Goal: Information Seeking & Learning: Check status

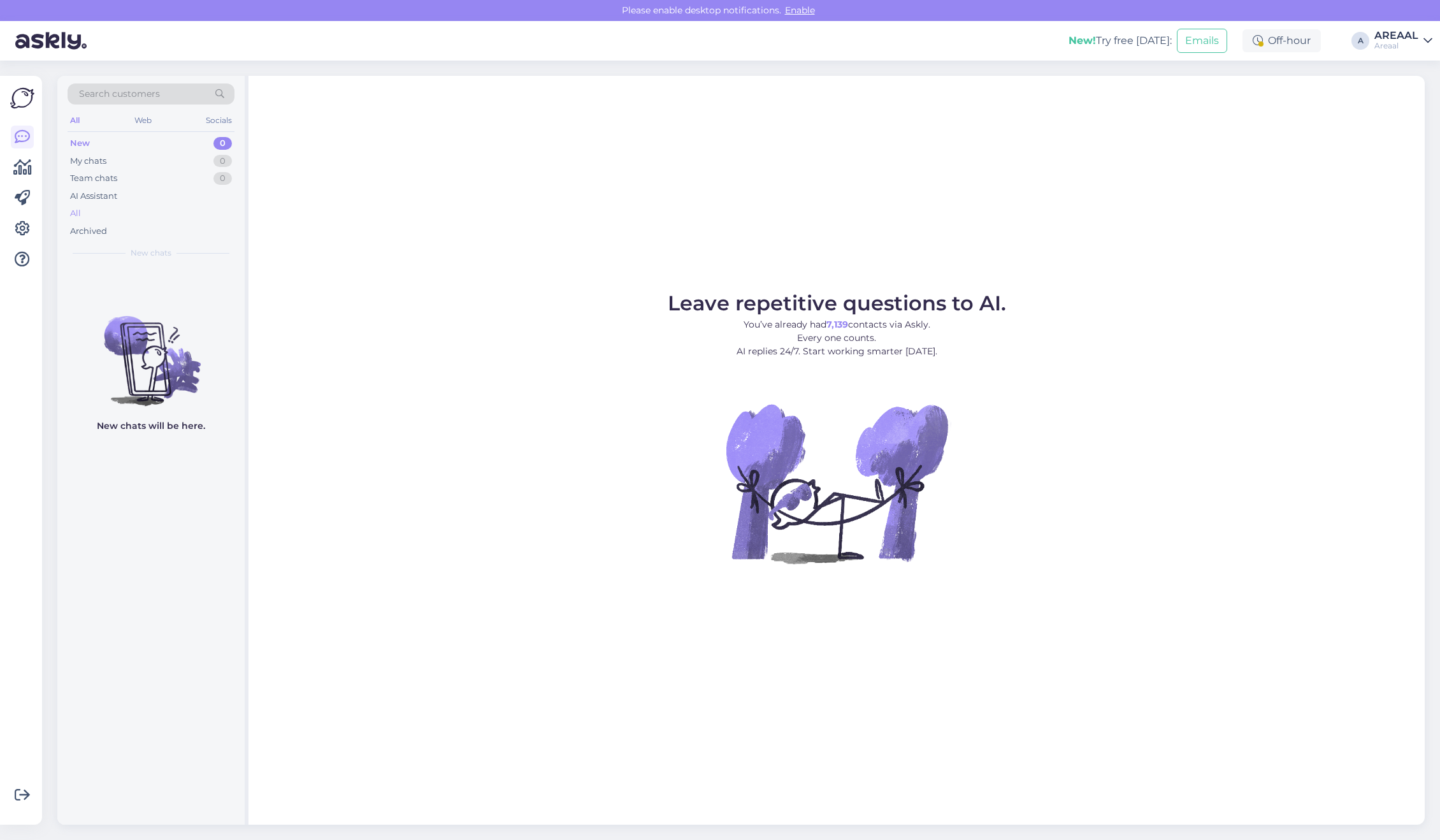
click at [121, 213] on div "All" at bounding box center [151, 213] width 167 height 18
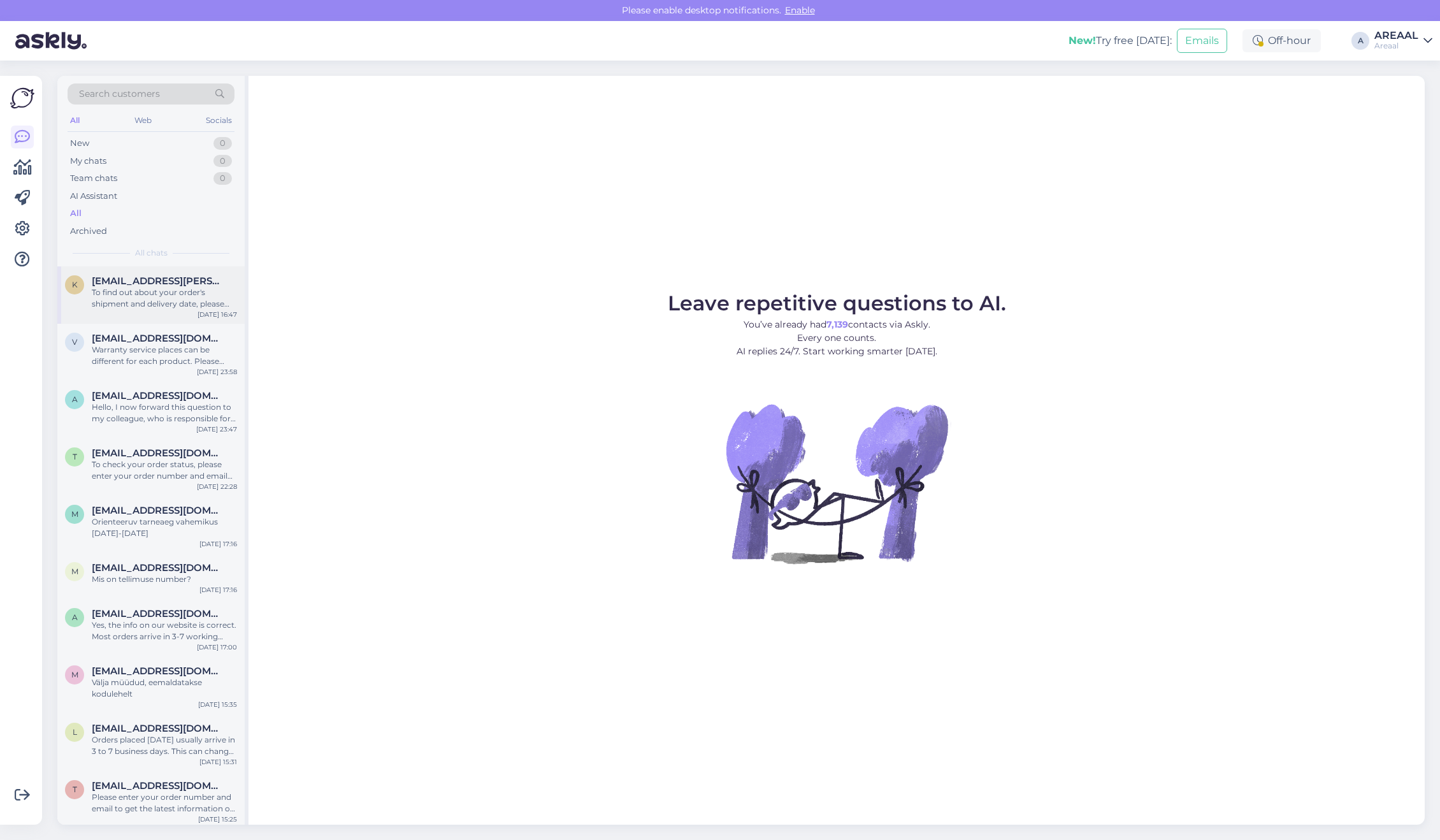
click at [164, 317] on div "k [EMAIL_ADDRESS][PERSON_NAME][DOMAIN_NAME] To find out about your order's ship…" at bounding box center [151, 295] width 187 height 58
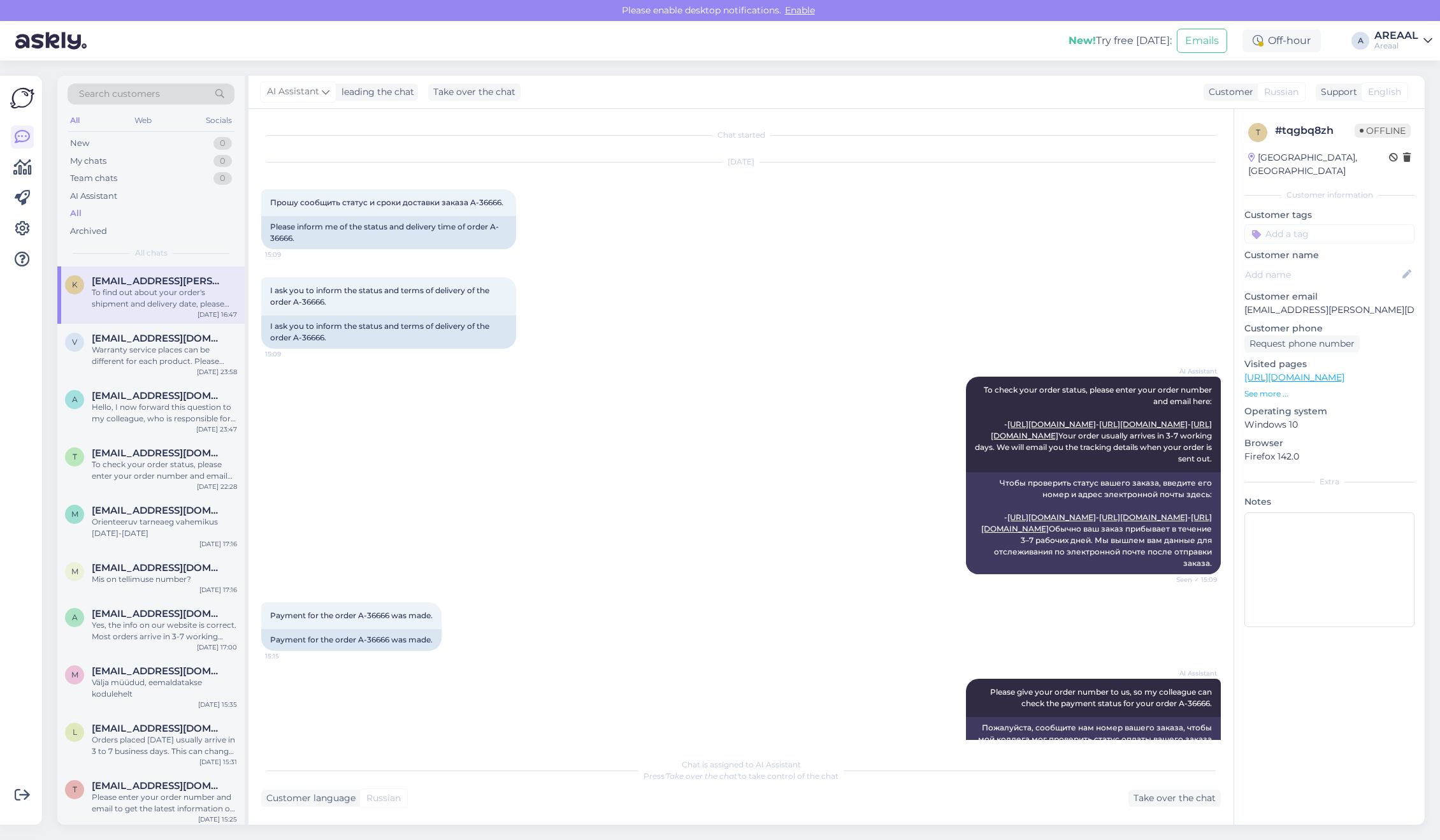
scroll to position [451, 0]
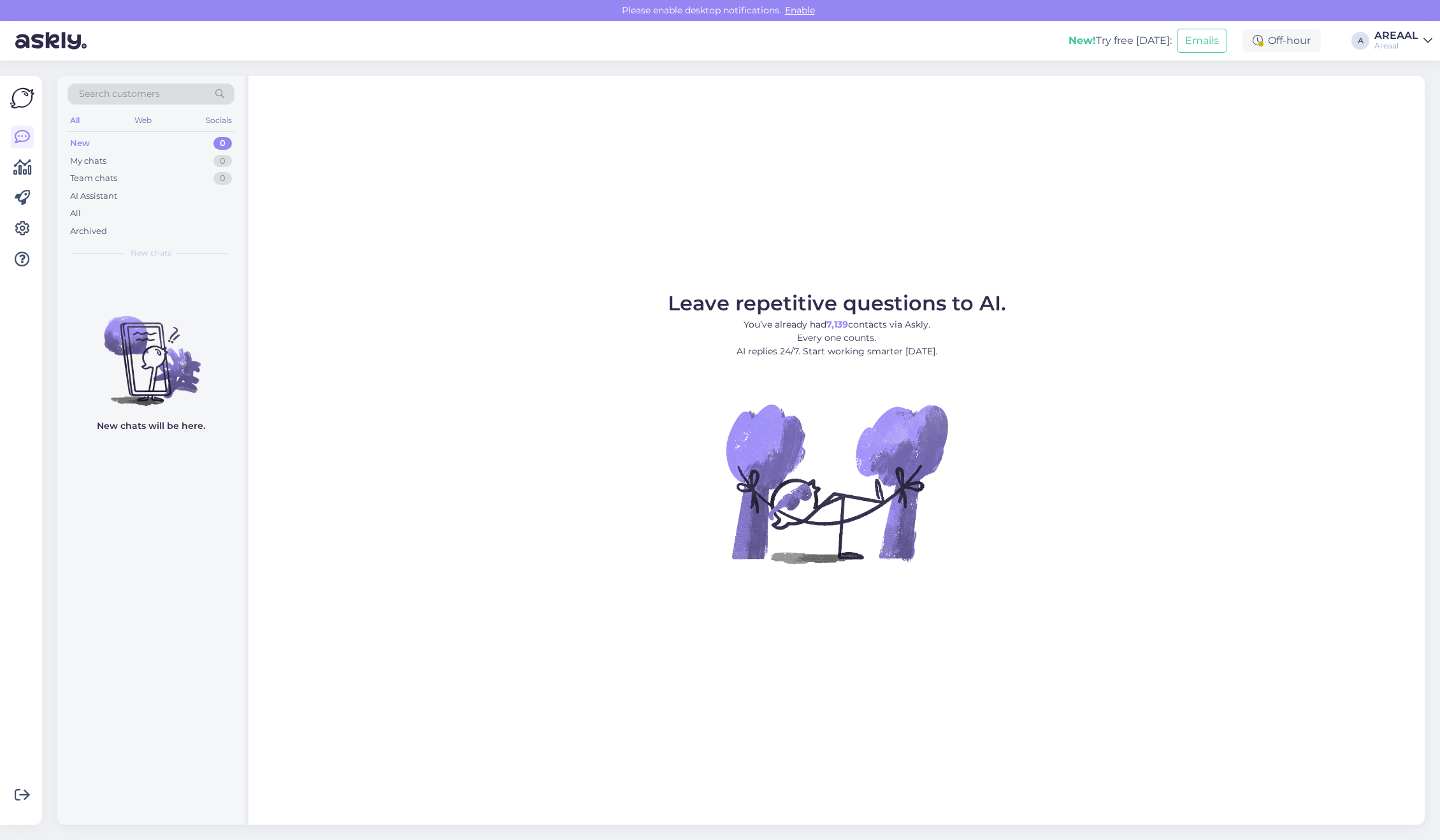
click at [470, 218] on div "Leave repetitive questions to AI. You’ve already had 7,139 contacts via Askly. …" at bounding box center [836, 450] width 1176 height 749
click at [144, 207] on div "All" at bounding box center [151, 213] width 167 height 18
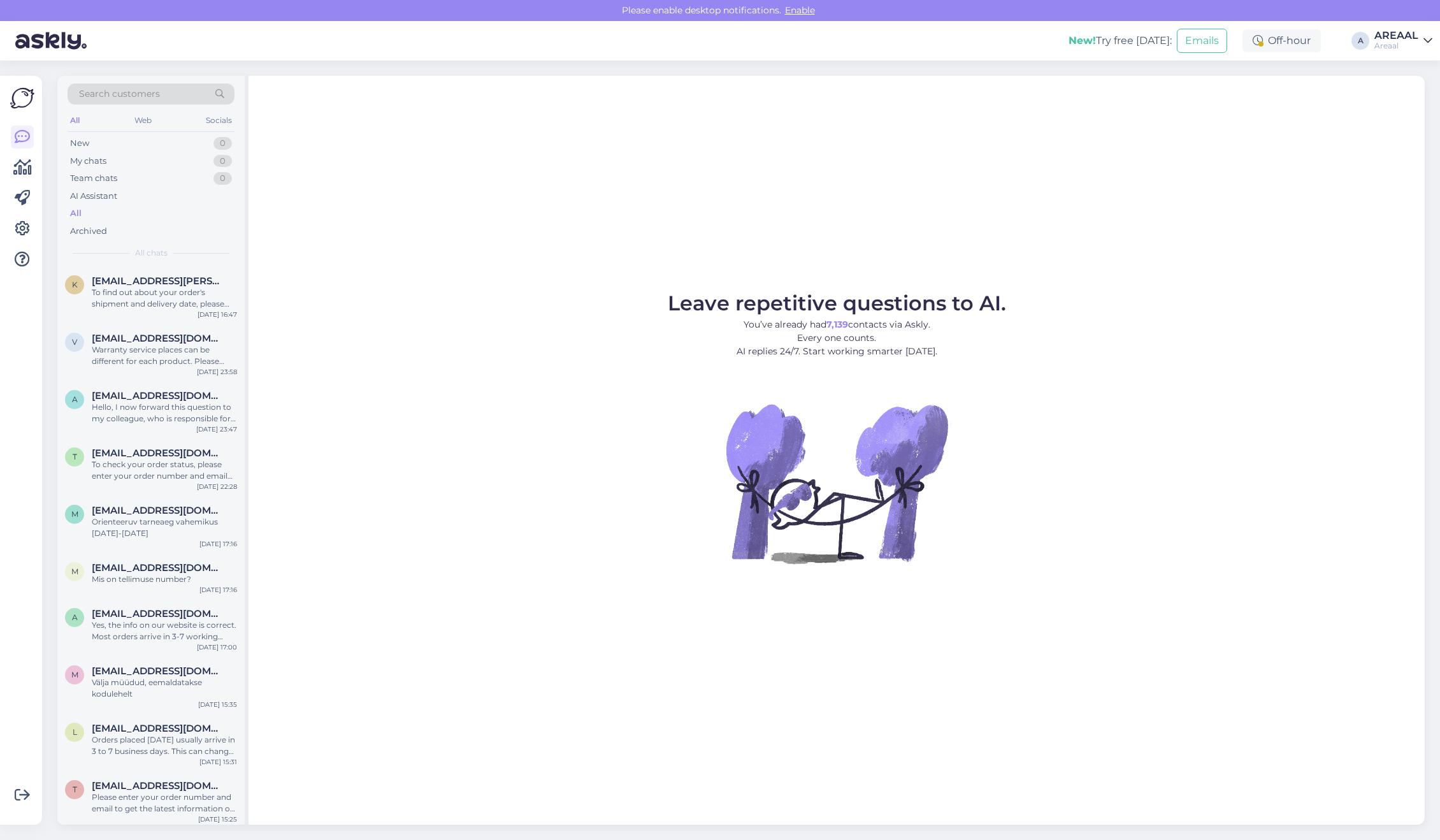
click at [314, 246] on div "Leave repetitive questions to AI. You’ve already had 7,139 contacts via Askly. …" at bounding box center [836, 450] width 1176 height 749
